Goal: Task Accomplishment & Management: Use online tool/utility

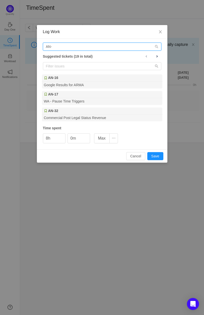
click at [61, 47] on input "AN-" at bounding box center [102, 47] width 118 height 8
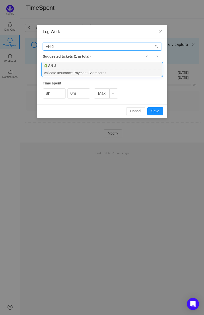
type input "AN-2"
click at [107, 71] on div "Validate Insurance Payment Scorecards" at bounding box center [102, 72] width 120 height 7
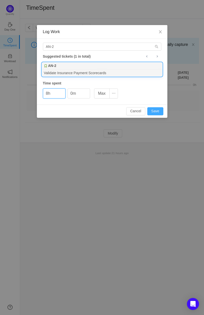
click at [150, 109] on button "Save" at bounding box center [155, 111] width 16 height 8
type input "0h"
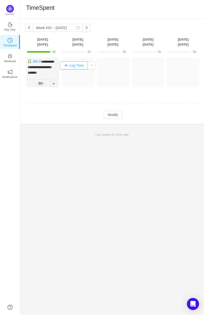
click at [79, 67] on button "Log Time" at bounding box center [74, 65] width 28 height 8
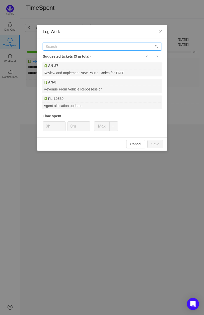
click at [80, 47] on input "text" at bounding box center [102, 47] width 118 height 8
type input "a"
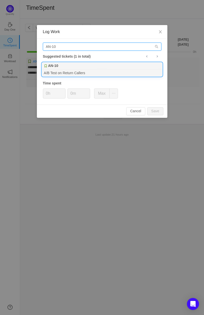
type input "AN-10"
click at [66, 69] on div "AN-10" at bounding box center [102, 65] width 120 height 7
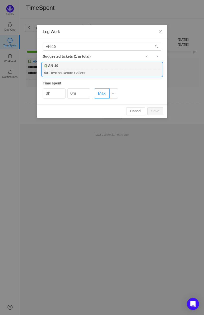
click at [98, 95] on button "Max" at bounding box center [102, 93] width 16 height 10
click at [158, 111] on button "Save" at bounding box center [155, 111] width 16 height 8
type input "0h"
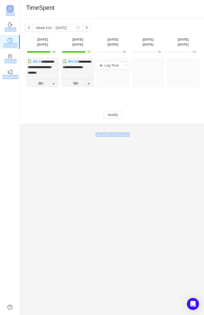
drag, startPoint x: 93, startPoint y: 70, endPoint x: 105, endPoint y: 75, distance: 13.1
click at [105, 75] on body "**********" at bounding box center [102, 157] width 204 height 315
click at [88, 98] on td at bounding box center [112, 104] width 175 height 13
drag, startPoint x: 84, startPoint y: 68, endPoint x: 113, endPoint y: 71, distance: 29.0
click at [113, 71] on div "**********" at bounding box center [112, 75] width 175 height 35
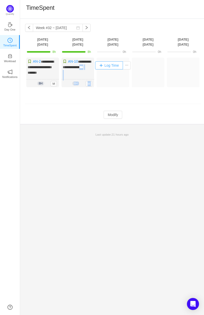
click at [106, 66] on button "Log Time" at bounding box center [109, 65] width 28 height 8
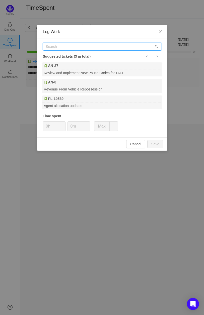
click at [66, 47] on input "text" at bounding box center [102, 47] width 118 height 8
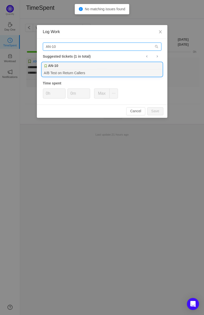
type input "AN-10"
click at [71, 66] on div "AN-10" at bounding box center [102, 65] width 120 height 7
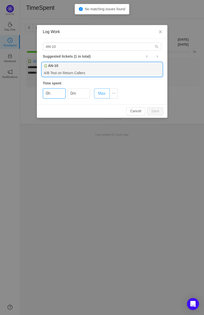
click at [100, 93] on button "Max" at bounding box center [102, 93] width 16 height 10
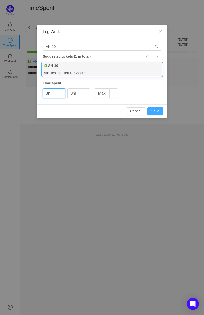
click at [154, 109] on button "Save" at bounding box center [155, 111] width 16 height 8
type input "0h"
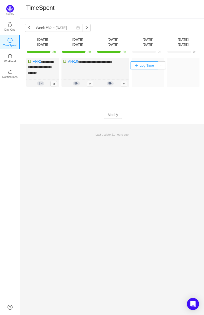
click at [145, 65] on button "Log Time" at bounding box center [144, 65] width 28 height 8
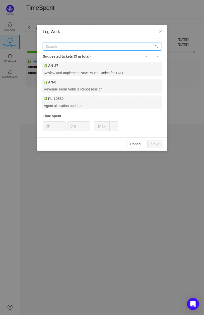
click at [56, 49] on input "text" at bounding box center [102, 47] width 118 height 8
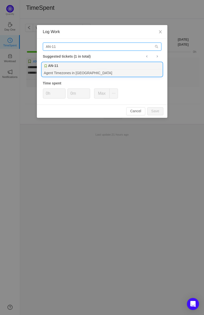
type input "AN-11"
click at [107, 74] on div "Agent Timezones in Sisense" at bounding box center [102, 72] width 120 height 7
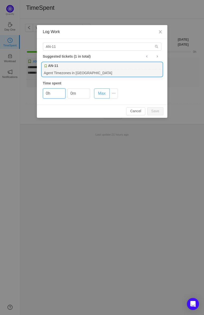
click at [102, 93] on button "Max" at bounding box center [102, 93] width 16 height 10
click at [156, 109] on button "Save" at bounding box center [155, 111] width 16 height 8
type input "0h"
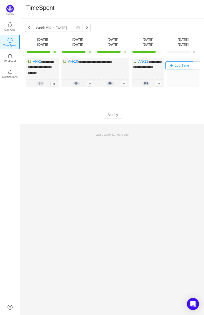
click at [177, 66] on button "Log Time" at bounding box center [179, 65] width 28 height 8
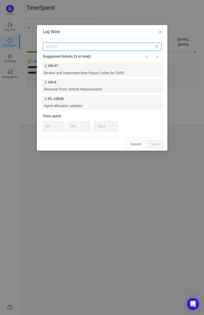
click at [73, 50] on input "text" at bounding box center [102, 47] width 118 height 8
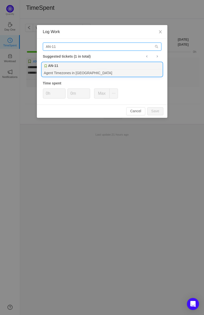
type input "AN-11"
click at [94, 72] on div "Agent Timezones in Sisense" at bounding box center [102, 72] width 120 height 7
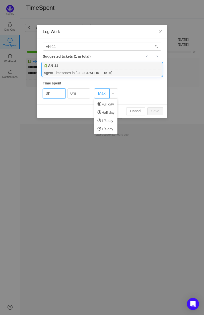
click at [104, 92] on button "Max" at bounding box center [102, 93] width 16 height 10
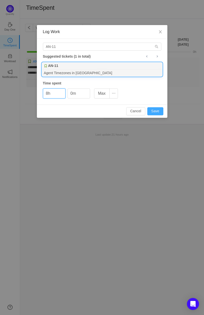
click at [153, 110] on button "Save" at bounding box center [155, 111] width 16 height 8
type input "0h"
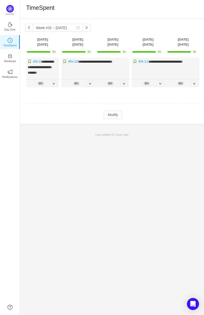
drag, startPoint x: 159, startPoint y: 111, endPoint x: 204, endPoint y: 109, distance: 45.6
click at [204, 109] on html "**********" at bounding box center [102, 157] width 204 height 315
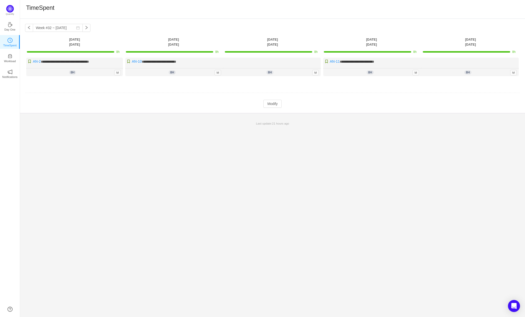
drag, startPoint x: 396, startPoint y: 90, endPoint x: 147, endPoint y: 87, distance: 248.5
click at [148, 87] on td at bounding box center [272, 93] width 495 height 13
click at [85, 28] on button "button" at bounding box center [86, 28] width 8 height 8
type input "Week #33 ~ Aug 11"
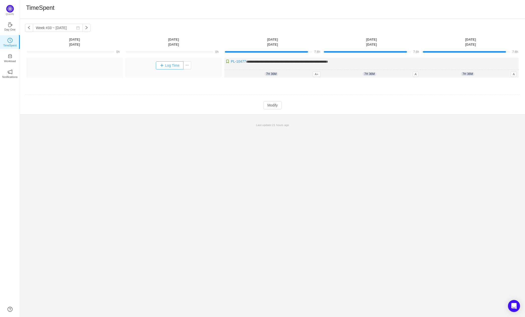
click at [174, 65] on button "Log Time" at bounding box center [170, 65] width 28 height 8
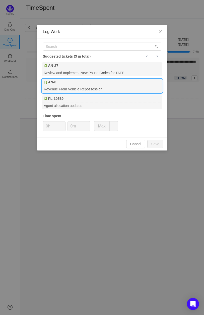
click at [80, 87] on div "Revenue From Vehicle Repossession" at bounding box center [102, 89] width 120 height 7
click at [102, 128] on button "Max" at bounding box center [102, 126] width 16 height 10
click at [155, 141] on button "Save" at bounding box center [155, 144] width 16 height 8
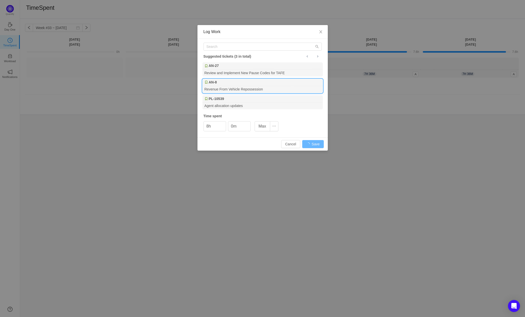
type input "0h"
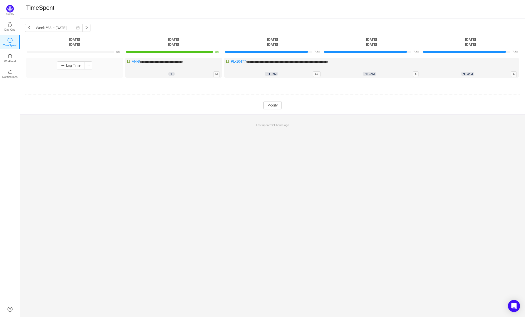
click at [107, 59] on div "Log Time" at bounding box center [74, 68] width 96 height 20
click at [76, 68] on button "Log Time" at bounding box center [71, 65] width 28 height 8
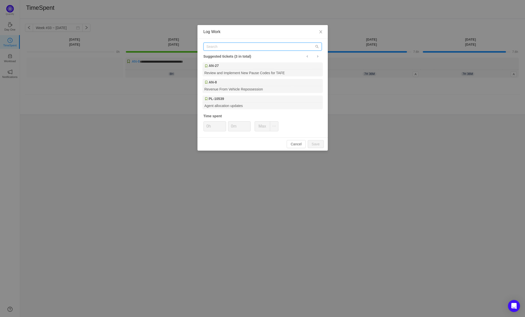
click at [230, 48] on input "text" at bounding box center [262, 47] width 118 height 8
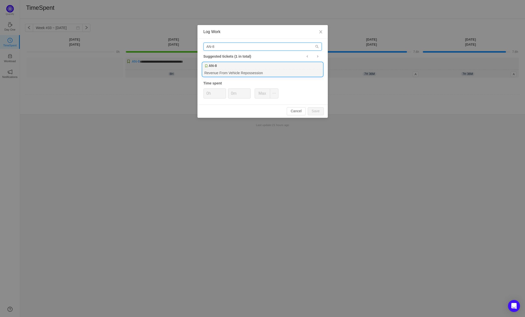
type input "AN-8"
click at [246, 70] on div "Revenue From Vehicle Repossession" at bounding box center [262, 72] width 120 height 7
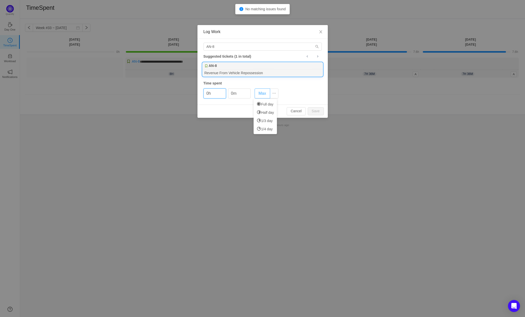
click at [264, 92] on button "Max" at bounding box center [263, 93] width 16 height 10
click at [314, 110] on button "Save" at bounding box center [316, 111] width 16 height 8
type input "0h"
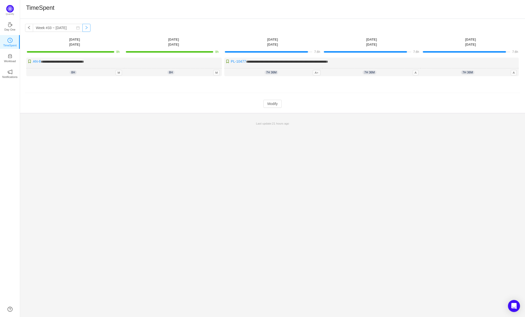
click at [82, 29] on button "button" at bounding box center [86, 28] width 8 height 8
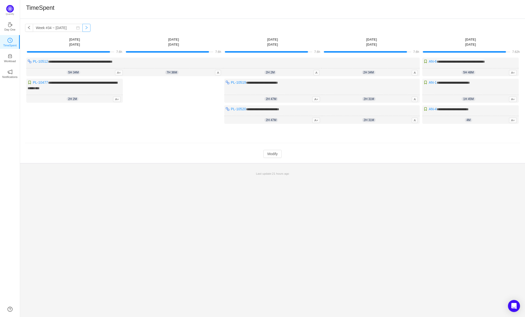
click at [83, 29] on button "button" at bounding box center [86, 28] width 8 height 8
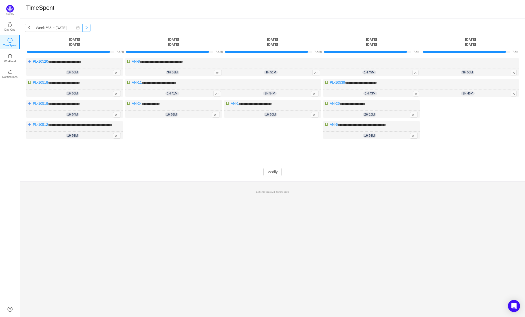
click at [83, 29] on button "button" at bounding box center [86, 28] width 8 height 8
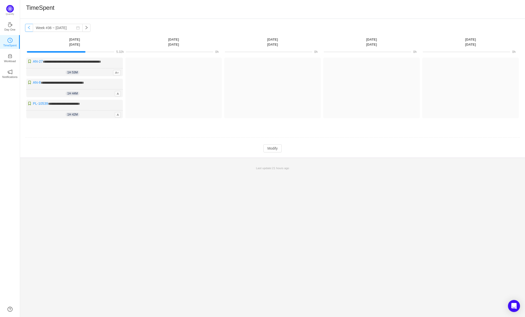
click at [30, 30] on button "button" at bounding box center [29, 28] width 8 height 8
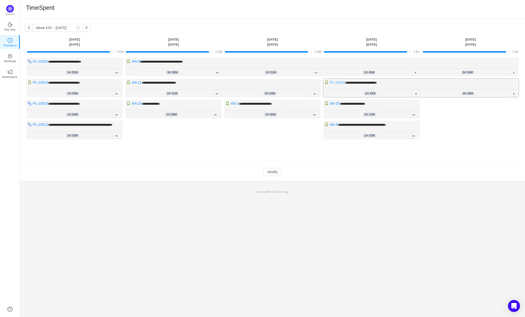
click at [340, 82] on link "PL-10539" at bounding box center [337, 82] width 15 height 4
click at [341, 82] on link "PL-10539" at bounding box center [337, 82] width 15 height 4
click at [84, 29] on button "button" at bounding box center [86, 28] width 8 height 8
type input "Week #36 ~ Sep 01"
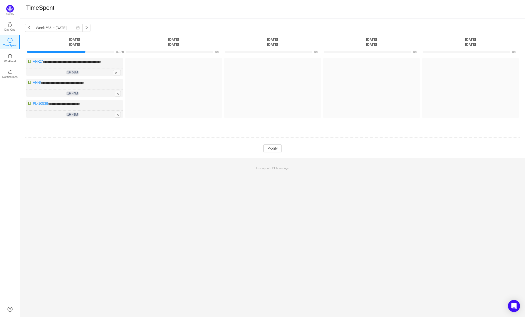
click at [340, 215] on div "**********" at bounding box center [272, 168] width 505 height 298
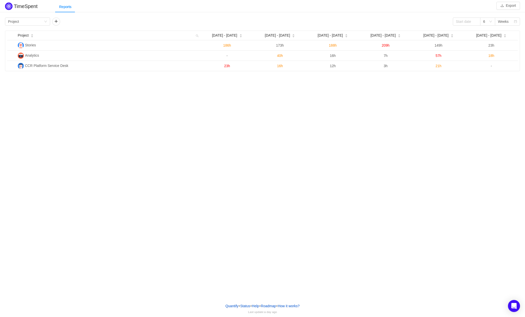
click at [203, 106] on div "TimeSpent Export Reports Group by Project 6 Weeks Project [DATE] - [DATE] Aug […" at bounding box center [262, 149] width 525 height 299
click at [203, 155] on div "TimeSpent Export Reports Group by Project 6 Weeks Project [DATE] - [DATE] Aug […" at bounding box center [262, 149] width 525 height 299
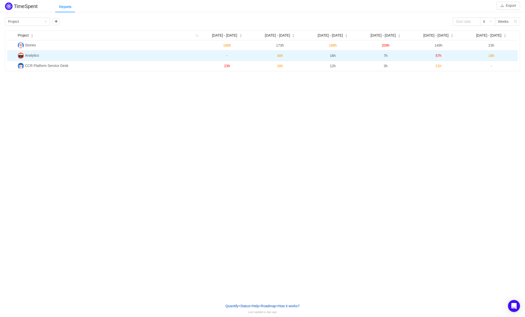
click at [33, 54] on span "Analytics" at bounding box center [32, 55] width 14 height 4
click at [133, 58] on td "Analytics" at bounding box center [108, 56] width 185 height 10
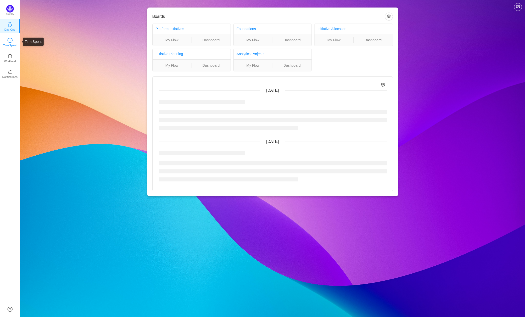
click at [14, 45] on p "TimeSpent" at bounding box center [10, 45] width 14 height 5
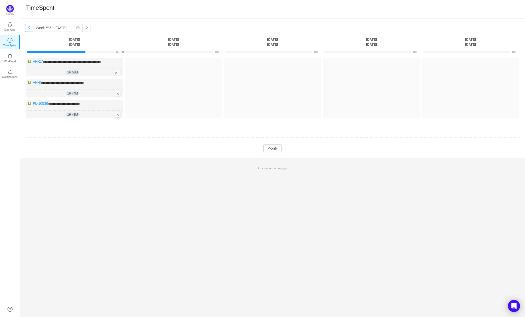
click at [32, 28] on button "button" at bounding box center [29, 28] width 8 height 8
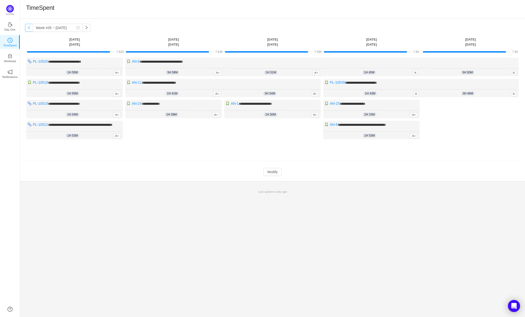
click at [29, 28] on button "button" at bounding box center [29, 28] width 8 height 8
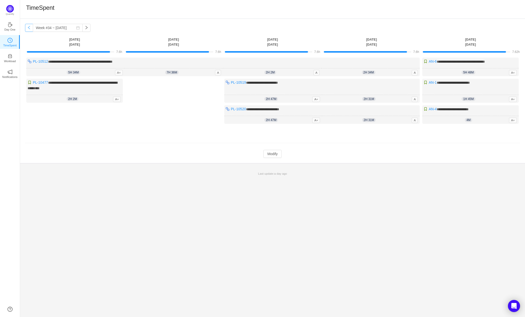
click at [29, 28] on button "button" at bounding box center [29, 28] width 8 height 8
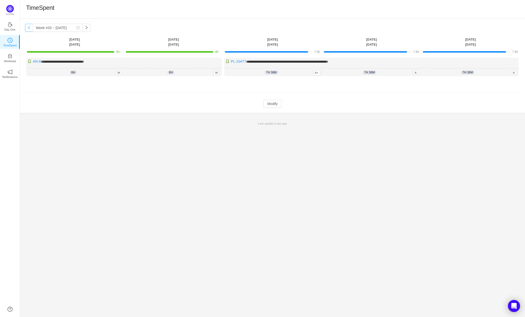
click at [29, 28] on button "button" at bounding box center [29, 28] width 8 height 8
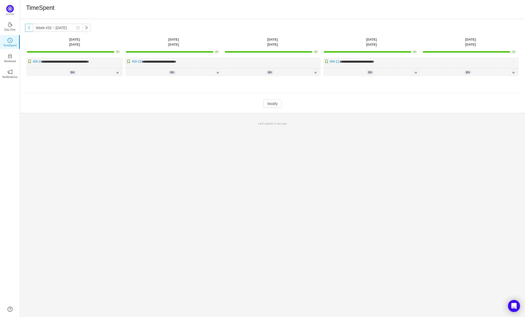
click at [29, 28] on button "button" at bounding box center [29, 28] width 8 height 8
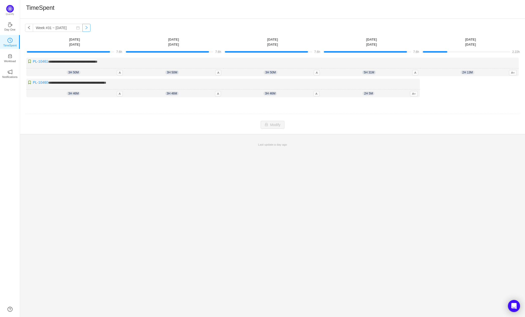
click at [82, 28] on button "button" at bounding box center [86, 28] width 8 height 8
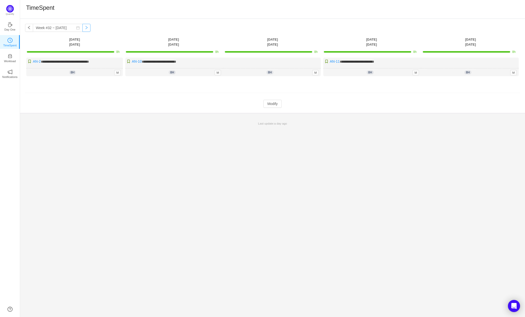
click at [82, 28] on button "button" at bounding box center [86, 28] width 8 height 8
type input "Week #33 ~ Aug 11"
